Goal: Check status

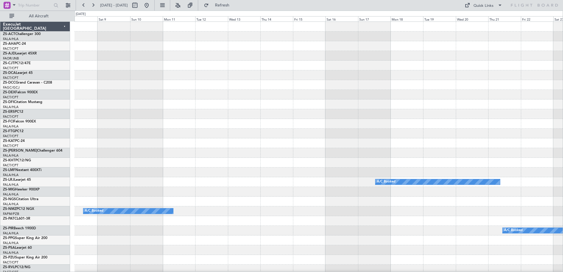
click at [526, 161] on div "A/C Booked A/C Booked A/C Booked A/C Booked A/C Booked" at bounding box center [318, 265] width 488 height 486
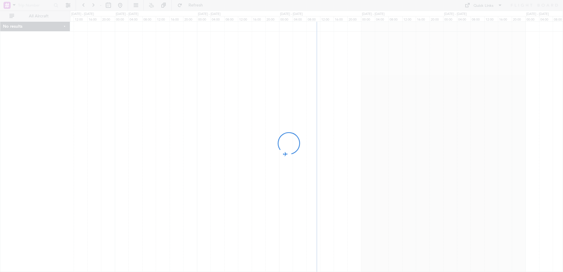
drag, startPoint x: 474, startPoint y: 182, endPoint x: 145, endPoint y: 177, distance: 329.2
click at [145, 177] on div at bounding box center [281, 136] width 563 height 272
drag, startPoint x: 490, startPoint y: 169, endPoint x: 314, endPoint y: 176, distance: 176.5
click at [314, 176] on div at bounding box center [281, 136] width 563 height 272
drag, startPoint x: 455, startPoint y: 165, endPoint x: 386, endPoint y: 172, distance: 69.5
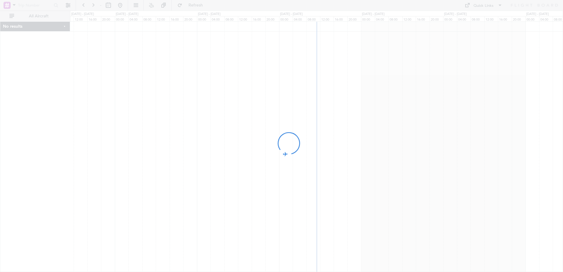
click at [386, 172] on div at bounding box center [281, 136] width 563 height 272
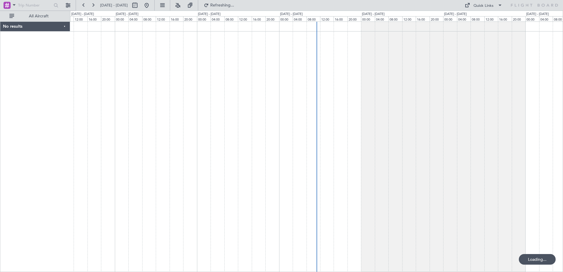
drag, startPoint x: 413, startPoint y: 168, endPoint x: 303, endPoint y: 184, distance: 111.0
click at [303, 184] on fb-flight-board "[DATE] - [DATE] Refreshing... Quick Links All Aircraft No results 0 0 08:00 12:…" at bounding box center [281, 138] width 563 height 268
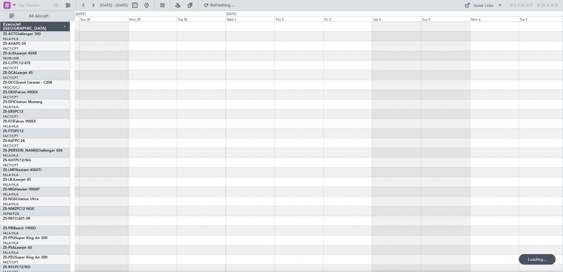
click at [115, 161] on div at bounding box center [318, 265] width 488 height 486
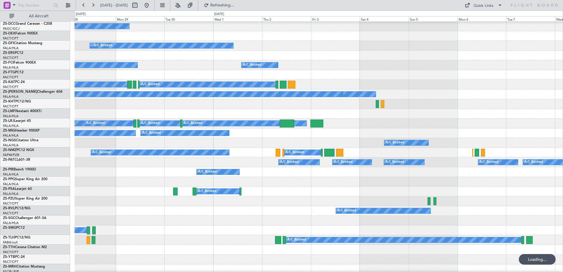
scroll to position [88, 0]
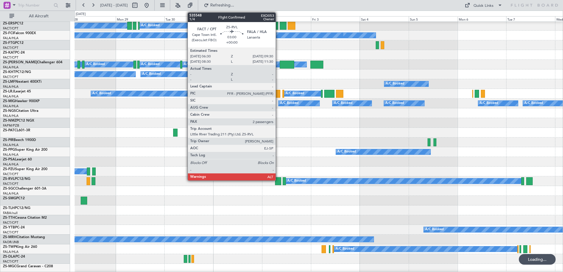
click at [278, 179] on div at bounding box center [278, 181] width 6 height 8
